Goal: Transaction & Acquisition: Purchase product/service

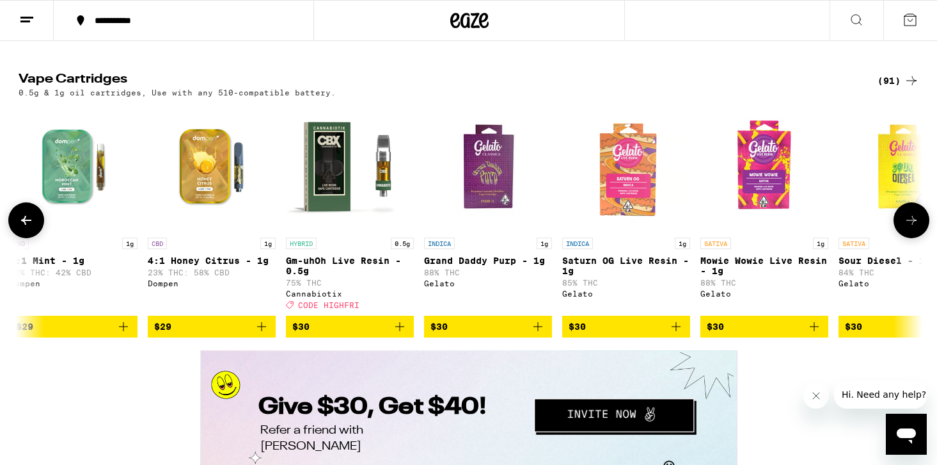
scroll to position [0, 4550]
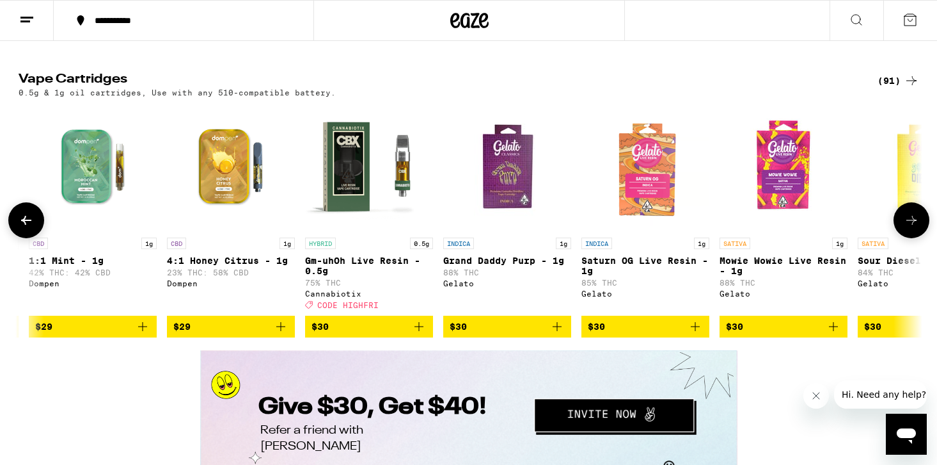
click at [321, 231] on img "Open page for Gm-uhOh Live Resin - 0.5g from Cannabiotix" at bounding box center [369, 167] width 128 height 128
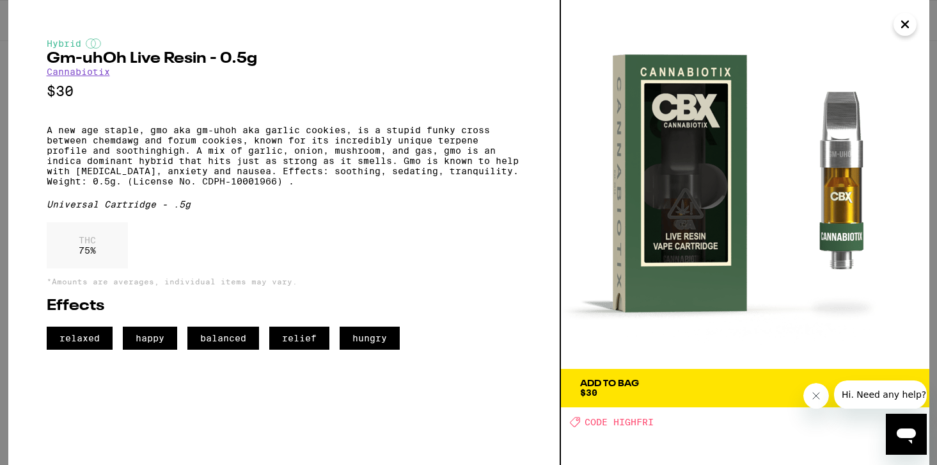
click at [901, 30] on icon "Close" at bounding box center [905, 24] width 15 height 19
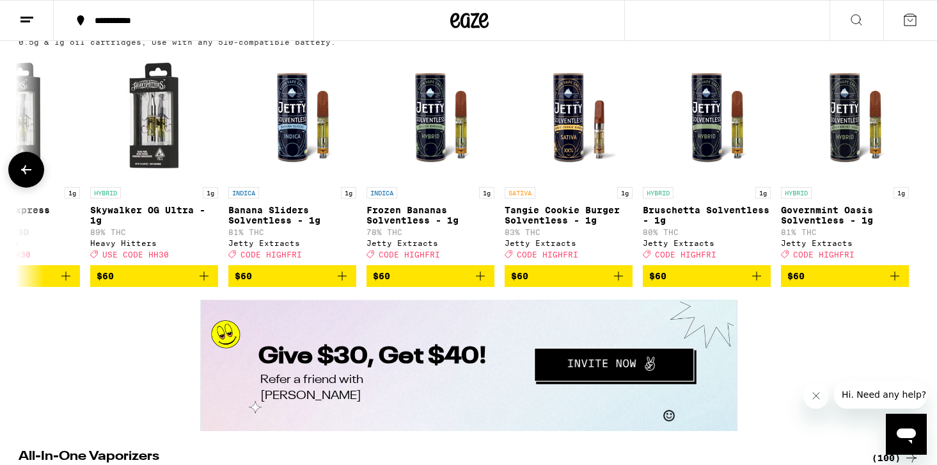
scroll to position [2241, 0]
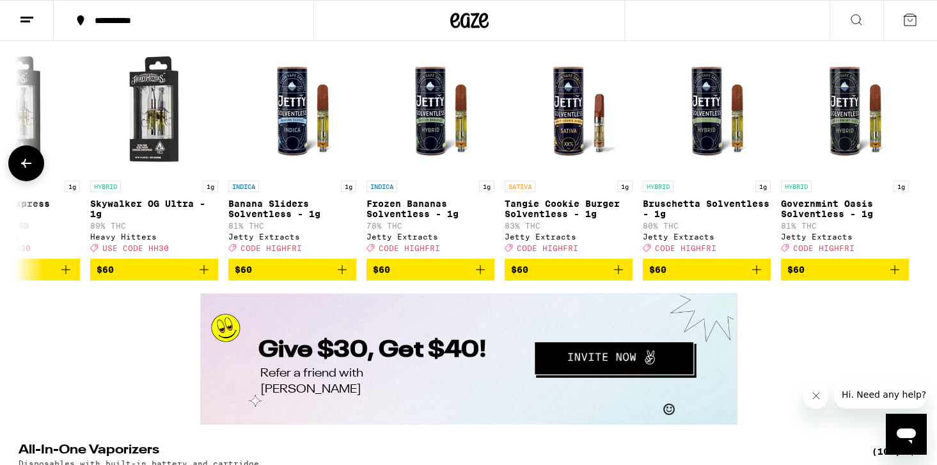
click at [822, 252] on div "HYBRID 1g Governmint Oasis Solventless - 1g 81% THC Jetty Extracts Deal Created…" at bounding box center [845, 216] width 128 height 72
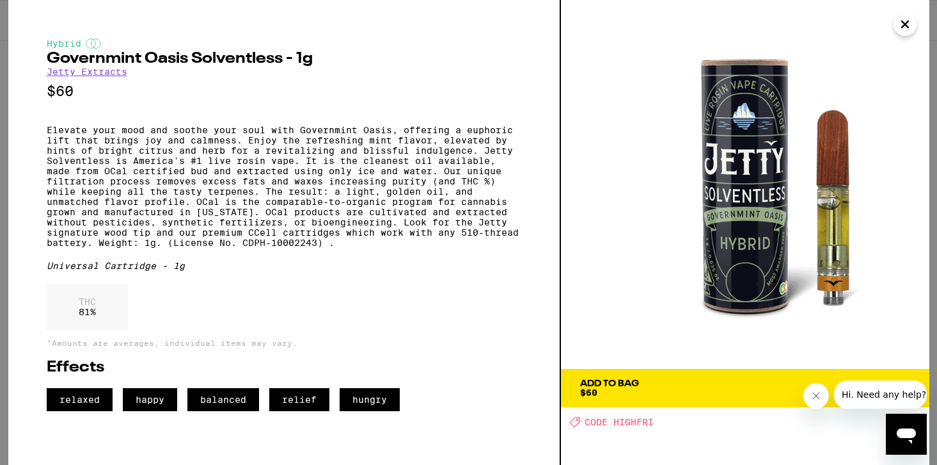
click at [903, 20] on icon "Close" at bounding box center [905, 24] width 15 height 19
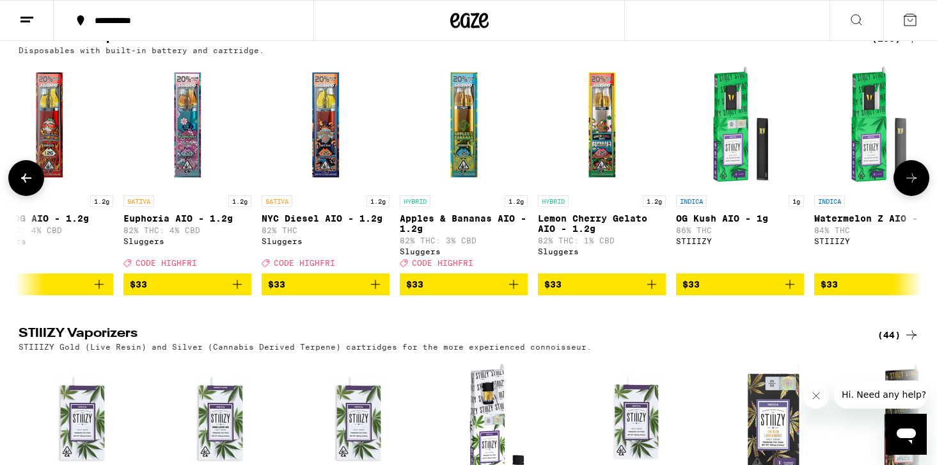
scroll to position [0, 7232]
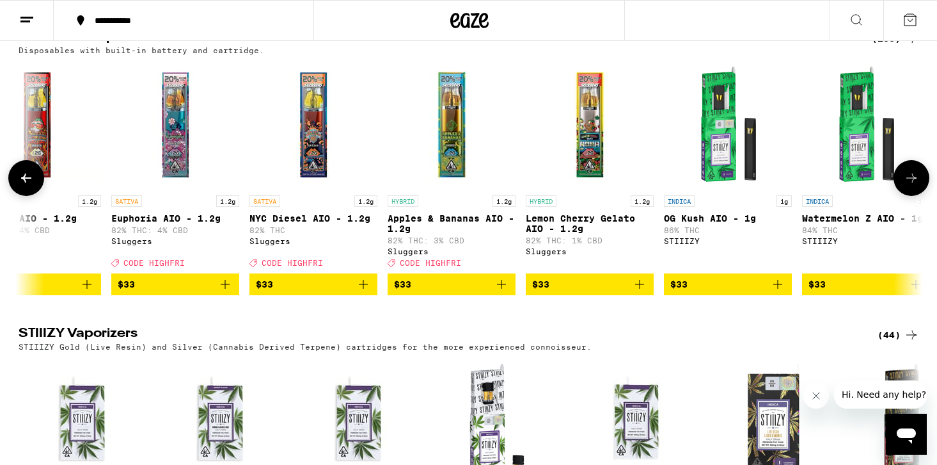
click at [598, 189] on img "Open page for Lemon Cherry Gelato AIO - 1.2g from Sluggers" at bounding box center [590, 125] width 128 height 128
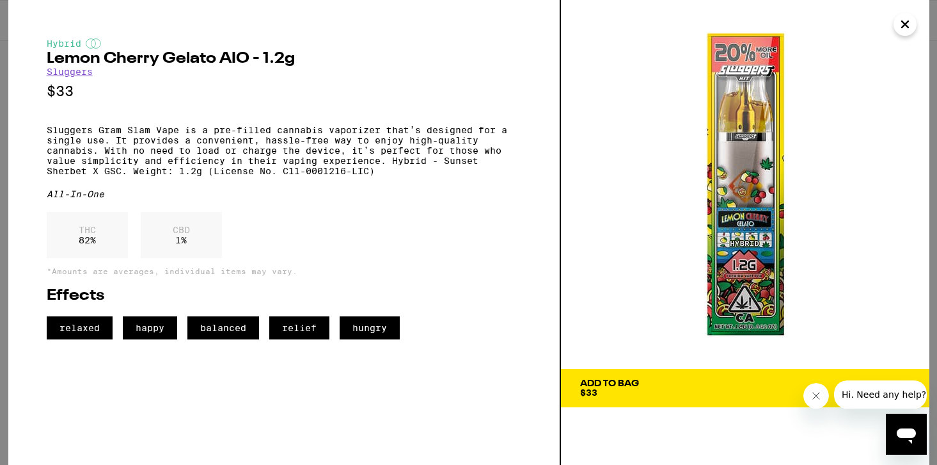
click at [909, 24] on icon "Close" at bounding box center [905, 24] width 15 height 19
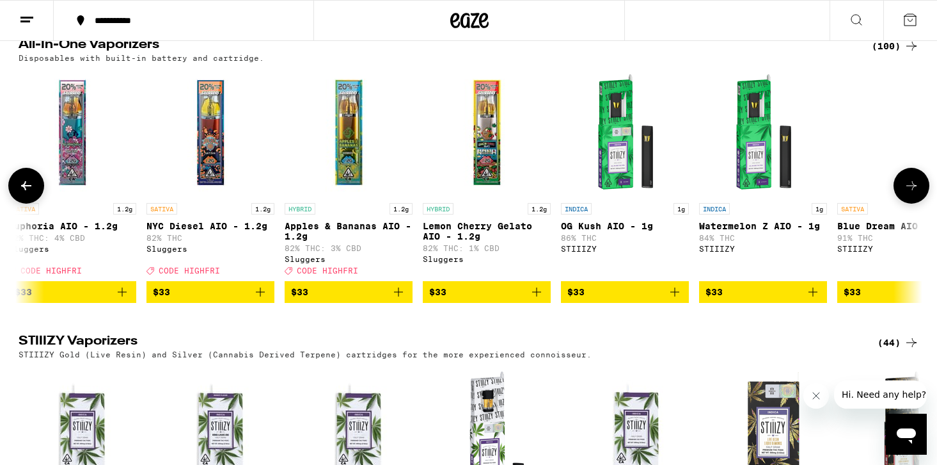
scroll to position [0, 7334]
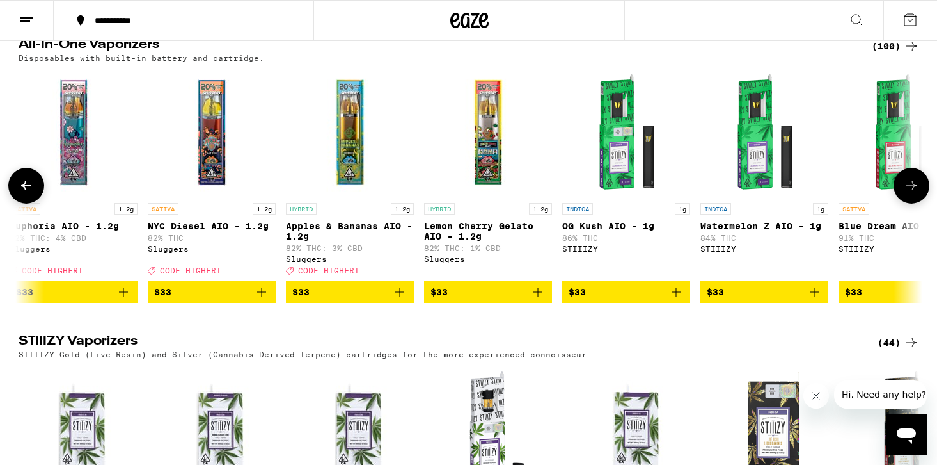
click at [501, 196] on img "Open page for Lemon Cherry Gelato AIO - 1.2g from Sluggers" at bounding box center [488, 132] width 128 height 128
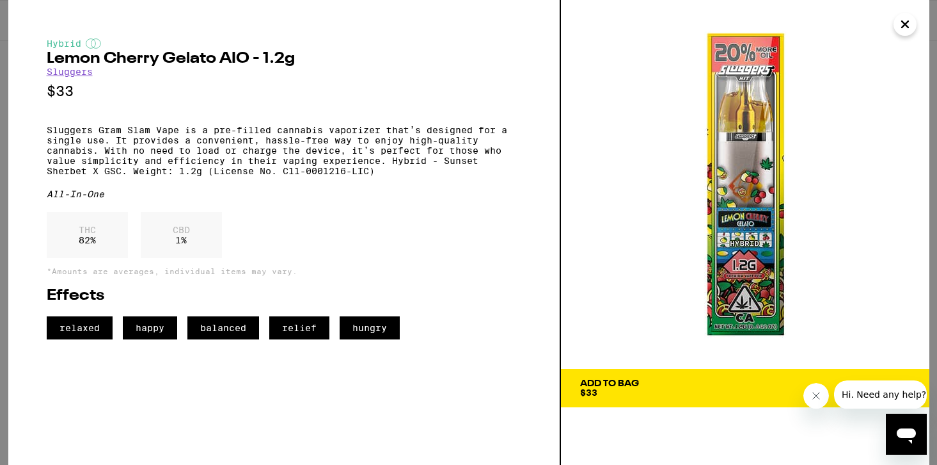
click at [899, 26] on icon "Close" at bounding box center [905, 24] width 15 height 19
